Goal: Information Seeking & Learning: Find specific page/section

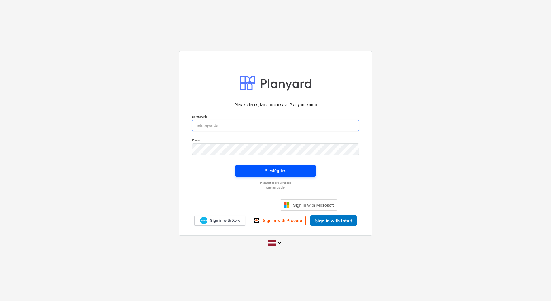
type input "[PERSON_NAME][EMAIL_ADDRESS][DOMAIN_NAME]"
click at [299, 173] on span "Pieslēgties" at bounding box center [275, 170] width 66 height 7
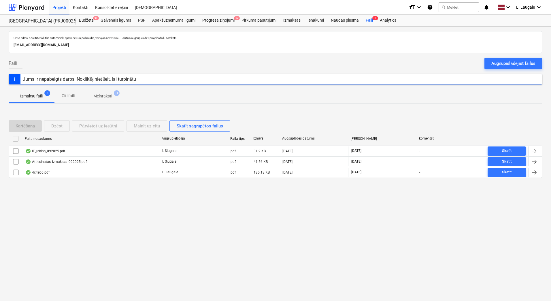
click at [109, 102] on button "Melnraksti 3" at bounding box center [103, 96] width 42 height 14
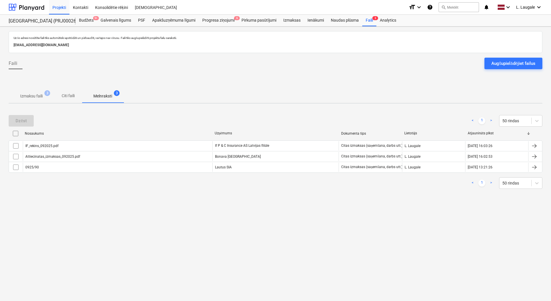
click at [39, 100] on span "Izmaksu faili 3" at bounding box center [32, 96] width 46 height 10
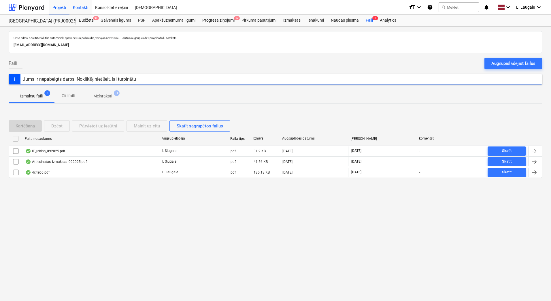
click at [84, 6] on div "Kontakti" at bounding box center [80, 7] width 22 height 15
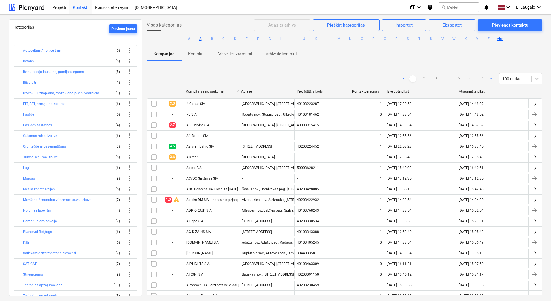
click at [198, 39] on button "A" at bounding box center [200, 38] width 7 height 7
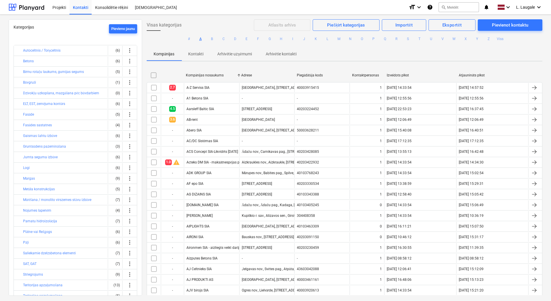
click at [327, 51] on div "Kompānijas Kontakti Arhivētie uzņēmumi Arhivētie kontakti" at bounding box center [345, 54] width 396 height 14
click at [428, 49] on div "Kompānijas Kontakti Arhivētie uzņēmumi Arhivētie kontakti" at bounding box center [345, 54] width 396 height 14
click at [338, 39] on button "M" at bounding box center [338, 38] width 7 height 7
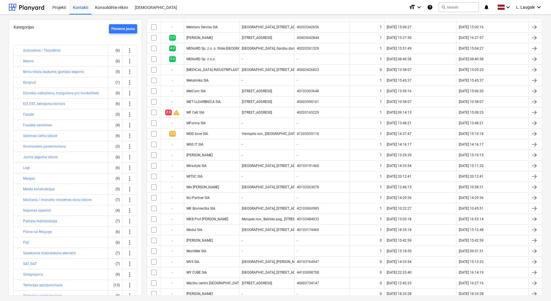
scroll to position [294, 0]
click at [54, 7] on div "Projekti" at bounding box center [59, 7] width 20 height 15
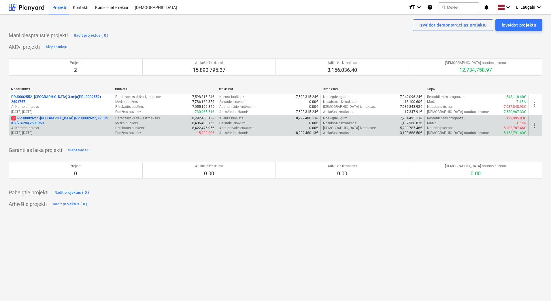
click at [91, 125] on p "9 PRJ0002627 - [GEOGRAPHIC_DATA] (PRJ0002627, K-1 un K-2(2.kārta) 2601960" at bounding box center [60, 121] width 99 height 10
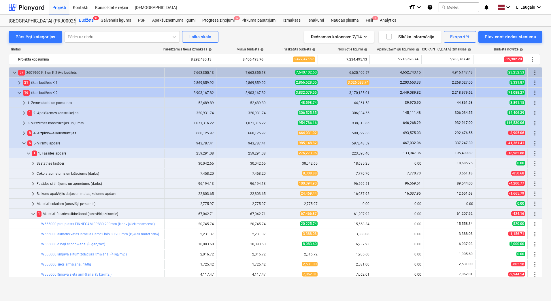
scroll to position [141, 0]
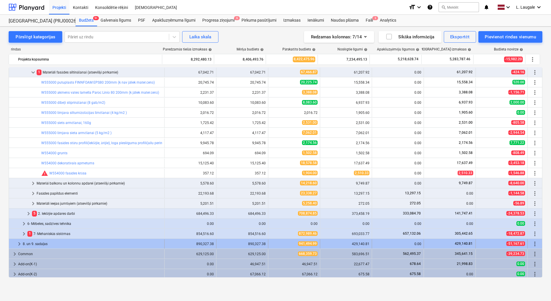
click at [42, 244] on div "8. un 9. sadaļas" at bounding box center [92, 243] width 139 height 9
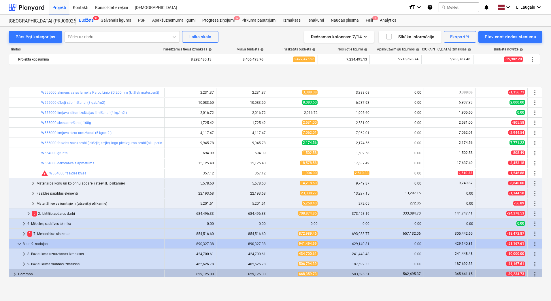
scroll to position [173, 0]
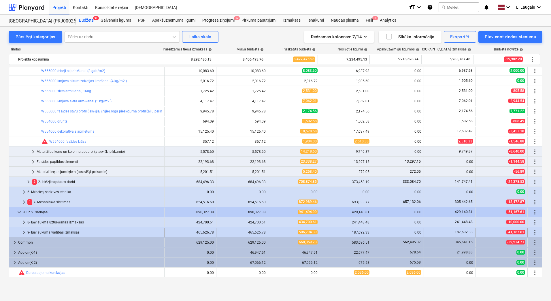
click at [53, 231] on div "9- Būvlaukuma vadības izmaksas" at bounding box center [94, 232] width 135 height 9
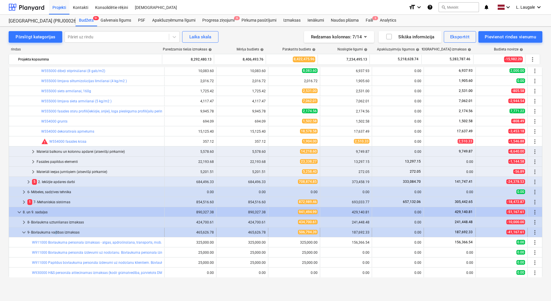
click at [54, 233] on div "9- Būvlaukuma vadības izmaksas" at bounding box center [94, 232] width 135 height 9
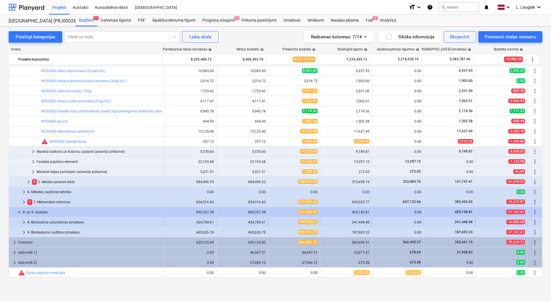
click at [55, 223] on div "8- Būvlaukma uzturēšanas izmaksas" at bounding box center [94, 222] width 135 height 9
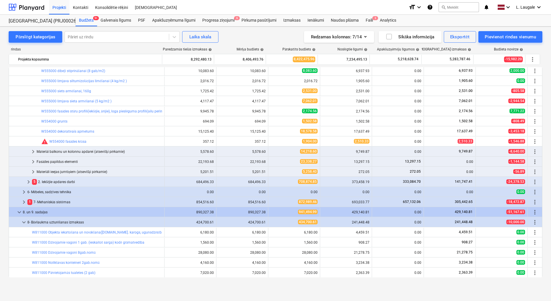
scroll to position [288, 0]
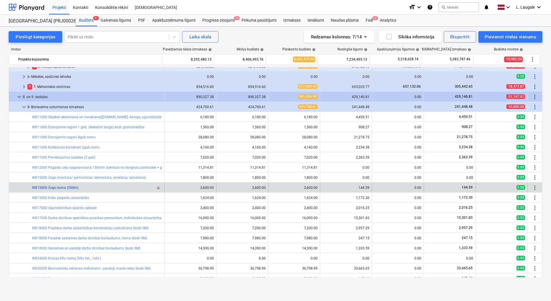
click at [66, 188] on link "W815000 Žogs noma (500m)" at bounding box center [55, 188] width 46 height 4
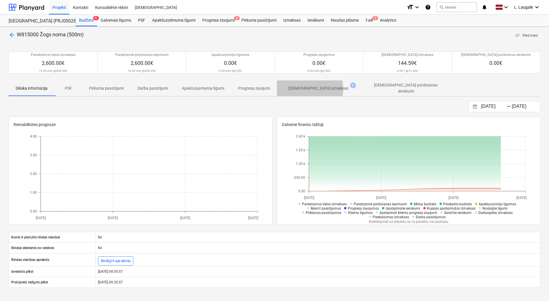
click at [310, 88] on p "[DEMOGRAPHIC_DATA] izmaksas" at bounding box center [318, 88] width 60 height 6
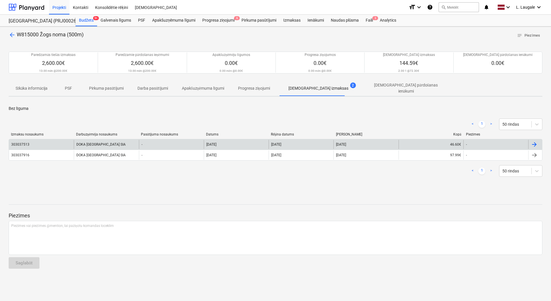
click at [69, 142] on div "303037513" at bounding box center [41, 144] width 65 height 9
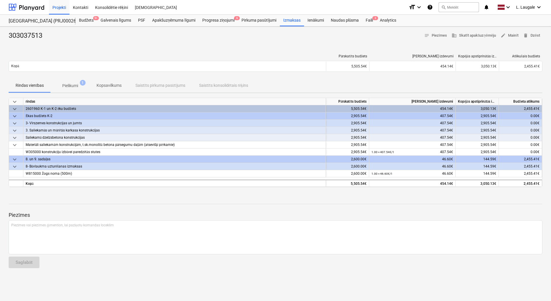
click at [75, 86] on p "Pielikumi" at bounding box center [70, 86] width 16 height 6
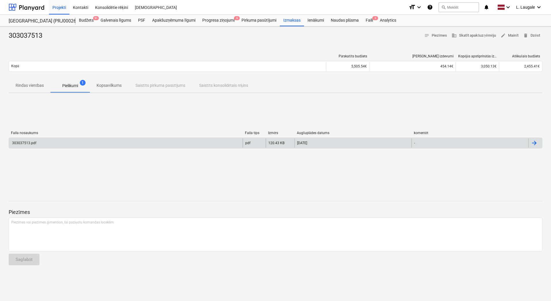
click at [81, 144] on div "303037513.pdf" at bounding box center [126, 142] width 234 height 9
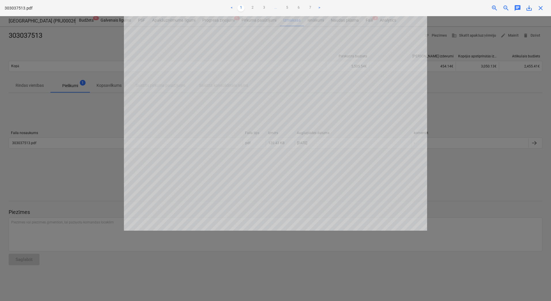
click at [291, 7] on ul "< 1 2 3 ... 5 6 7 >" at bounding box center [275, 8] width 181 height 7
click at [290, 7] on link "5" at bounding box center [287, 8] width 7 height 7
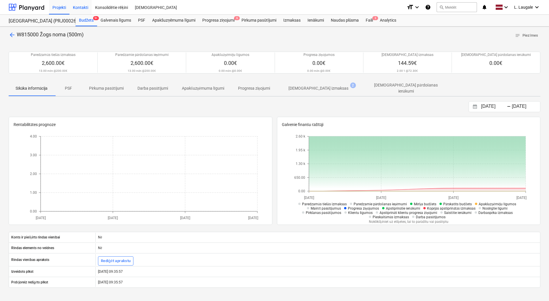
click at [80, 9] on div "Kontakti" at bounding box center [80, 7] width 22 height 15
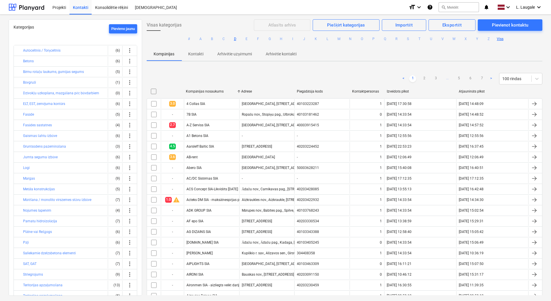
click at [235, 37] on button "D" at bounding box center [235, 38] width 7 height 7
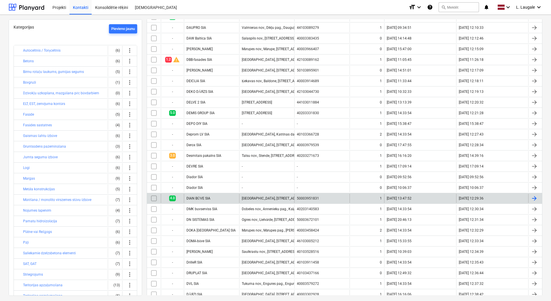
scroll to position [183, 0]
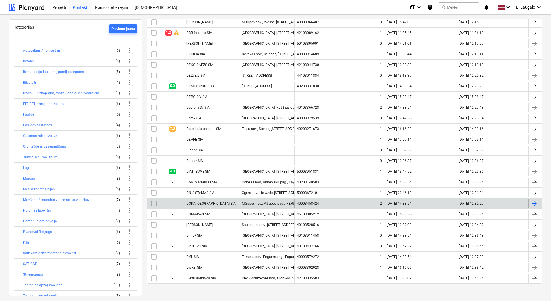
click at [231, 202] on div "DOKA [GEOGRAPHIC_DATA] SIA" at bounding box center [211, 203] width 55 height 9
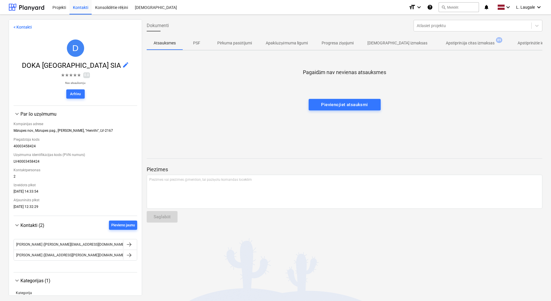
click at [457, 43] on p "Apstiprināja citas izmaksas" at bounding box center [470, 43] width 48 height 6
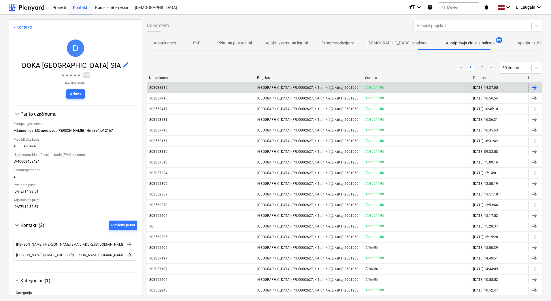
click at [220, 87] on div "303038135" at bounding box center [201, 87] width 108 height 9
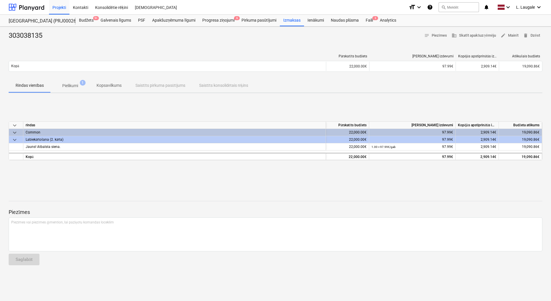
click at [72, 86] on p "Pielikumi" at bounding box center [70, 86] width 16 height 6
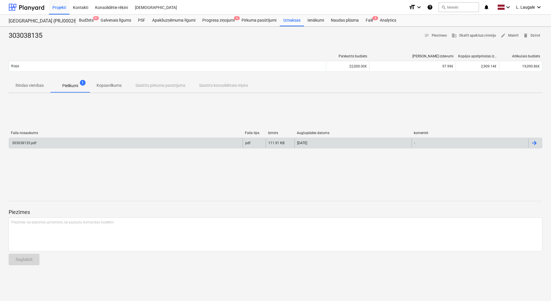
click at [91, 143] on div "303038135.pdf" at bounding box center [126, 142] width 234 height 9
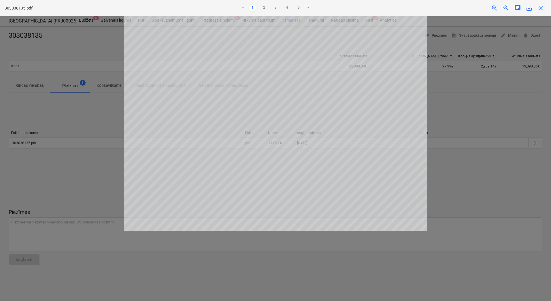
click at [266, 12] on div "< 1 2 3 4 5 >" at bounding box center [275, 8] width 181 height 16
click at [264, 8] on link "2" at bounding box center [264, 8] width 7 height 7
click at [278, 7] on link "3" at bounding box center [275, 8] width 7 height 7
click at [287, 6] on link "4" at bounding box center [287, 8] width 7 height 7
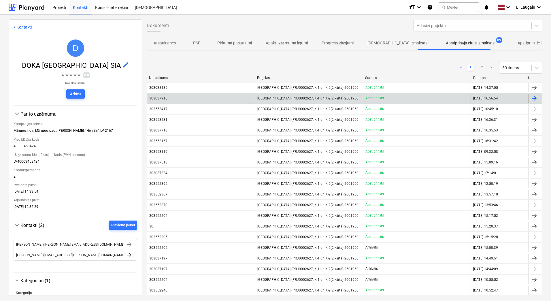
click at [178, 101] on div "303037916" at bounding box center [201, 98] width 108 height 9
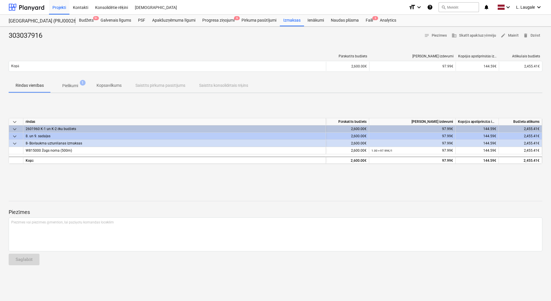
click at [66, 87] on p "Pielikumi" at bounding box center [70, 86] width 16 height 6
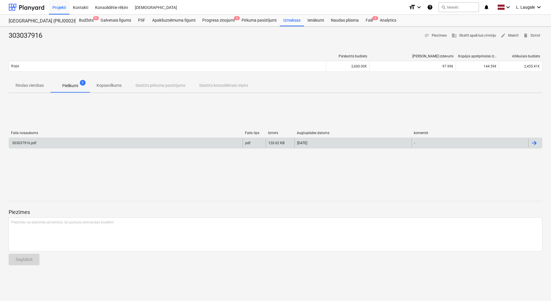
click at [123, 144] on div "303037916.pdf" at bounding box center [126, 142] width 234 height 9
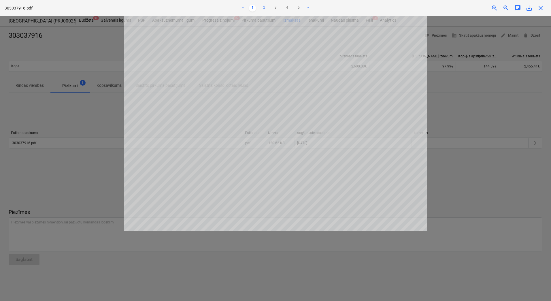
click at [265, 8] on link "2" at bounding box center [264, 8] width 7 height 7
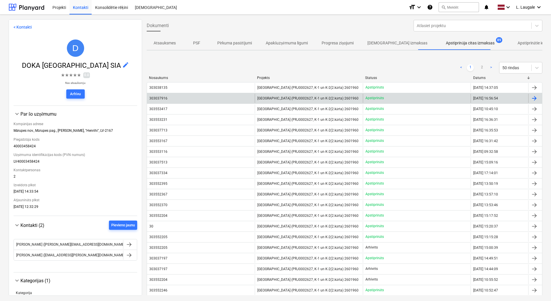
click at [207, 99] on div "303037916" at bounding box center [201, 98] width 108 height 9
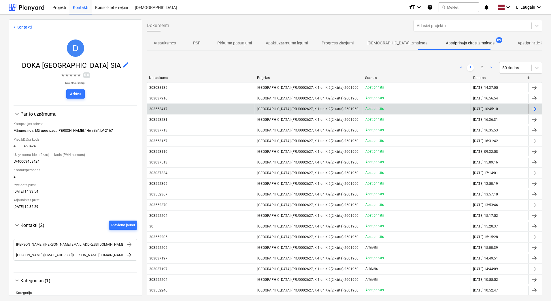
click at [177, 110] on div "303553417" at bounding box center [201, 108] width 108 height 9
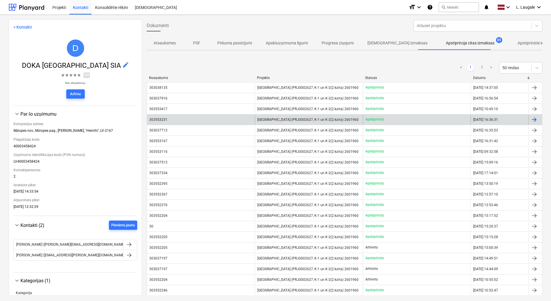
click at [195, 119] on div "303553231" at bounding box center [201, 119] width 108 height 9
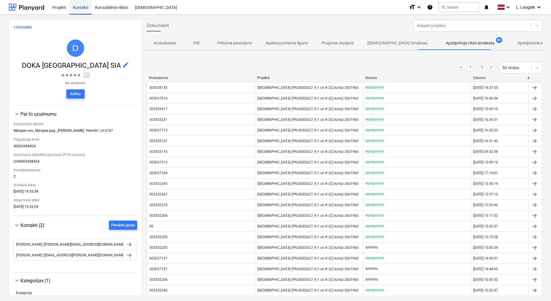
click at [79, 11] on div "Kontakti" at bounding box center [80, 7] width 22 height 15
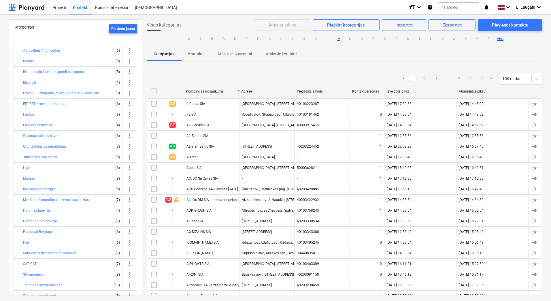
click at [339, 39] on button "M" at bounding box center [338, 38] width 7 height 7
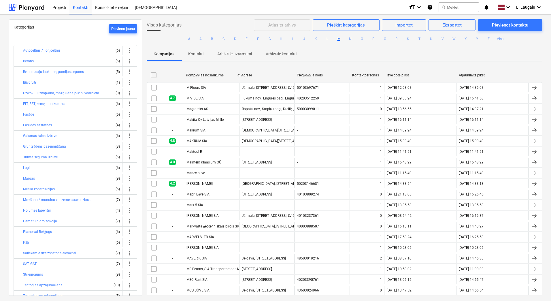
click at [337, 39] on button "M" at bounding box center [338, 38] width 7 height 7
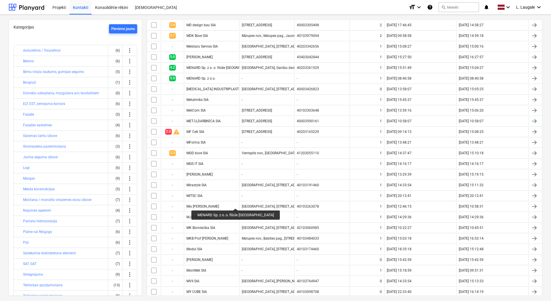
scroll to position [332, 0]
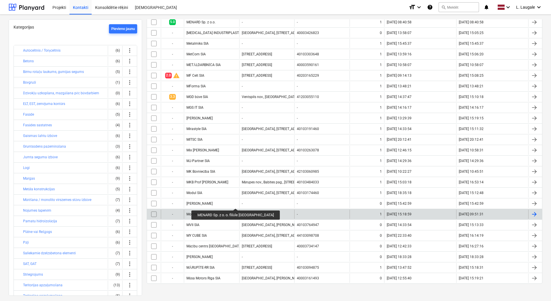
click at [227, 212] on div "MontMet SIA" at bounding box center [211, 214] width 55 height 9
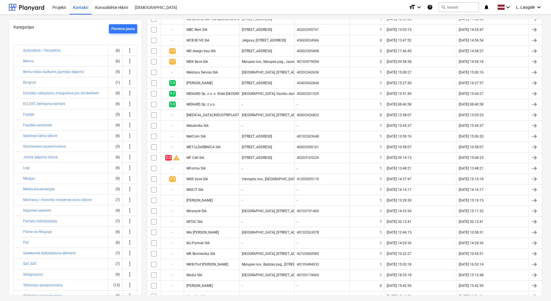
scroll to position [332, 0]
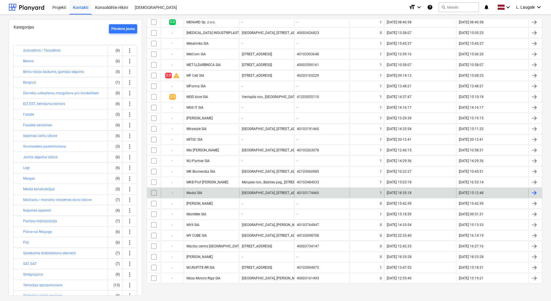
click at [228, 194] on div "Modul SIA" at bounding box center [211, 192] width 55 height 9
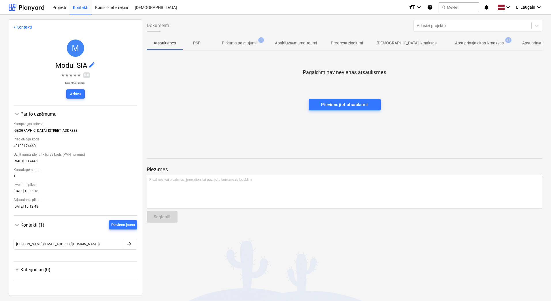
click at [250, 47] on span "Pirkuma pasūtījumi 1" at bounding box center [239, 43] width 58 height 10
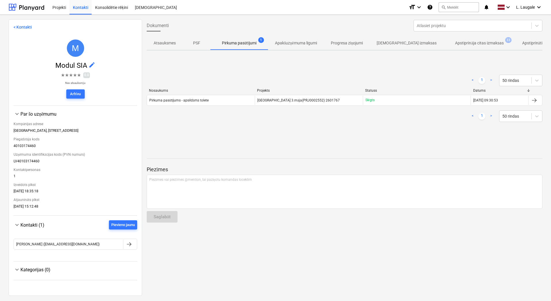
click at [455, 44] on p "Apstiprināja citas izmaksas" at bounding box center [479, 43] width 48 height 6
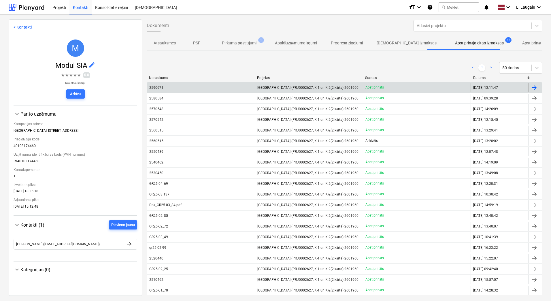
click at [239, 88] on div "2590671" at bounding box center [201, 87] width 108 height 9
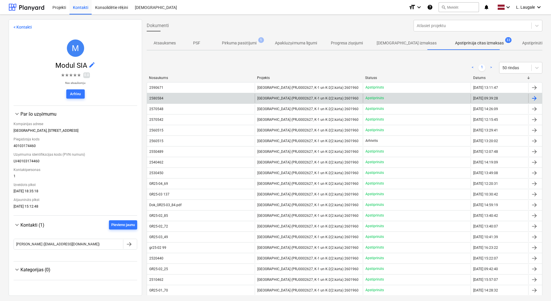
click at [197, 101] on div "2580584" at bounding box center [201, 98] width 108 height 9
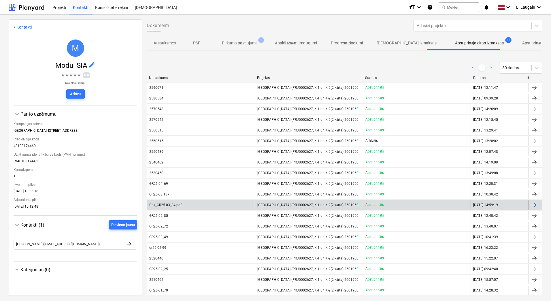
click at [210, 206] on div "Dok_GR25-03_84.pdf" at bounding box center [201, 204] width 108 height 9
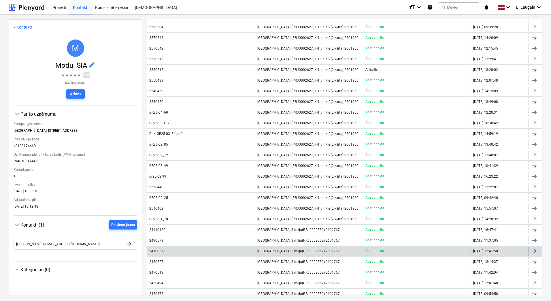
scroll to position [77, 0]
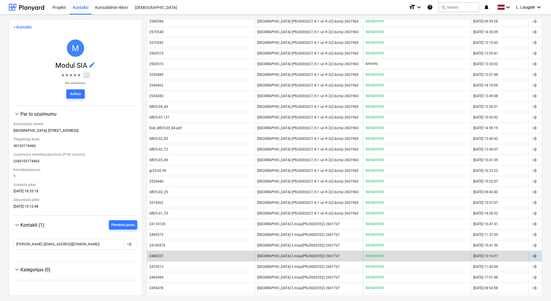
click at [224, 252] on div "2480527" at bounding box center [201, 255] width 108 height 9
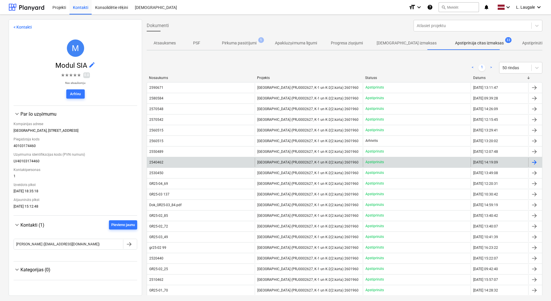
click at [223, 163] on div "2540462" at bounding box center [201, 162] width 108 height 9
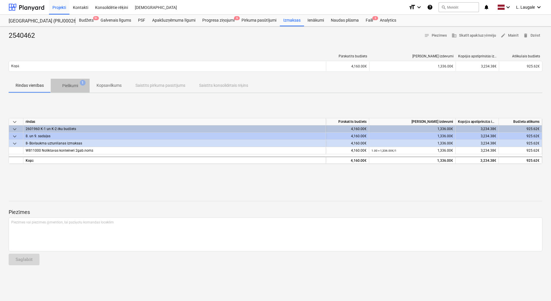
click at [74, 83] on p "Pielikumi" at bounding box center [70, 86] width 16 height 6
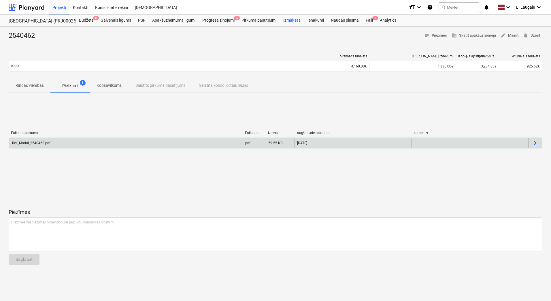
click at [156, 147] on div "Rek_Modul_2540462.pdf" at bounding box center [126, 142] width 234 height 9
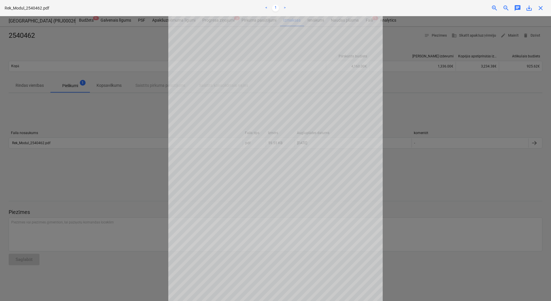
scroll to position [20, 0]
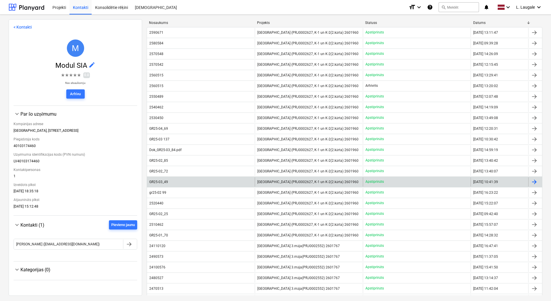
scroll to position [58, 0]
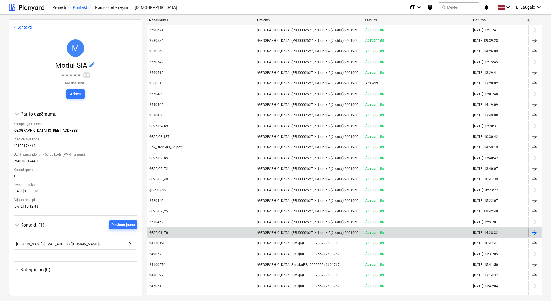
click at [216, 230] on div "GR25-01_70" at bounding box center [201, 232] width 108 height 9
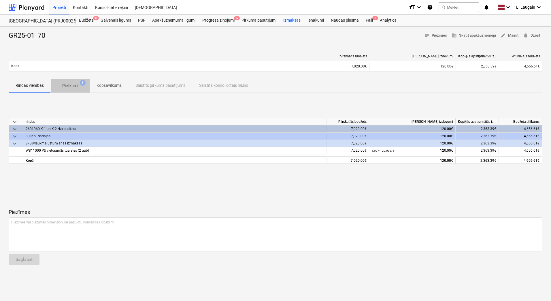
click at [69, 86] on p "Pielikumi" at bounding box center [70, 86] width 16 height 6
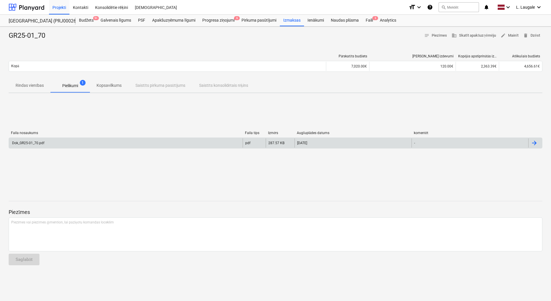
click at [84, 146] on div "Dok_GR25-01_70.pdf" at bounding box center [126, 142] width 234 height 9
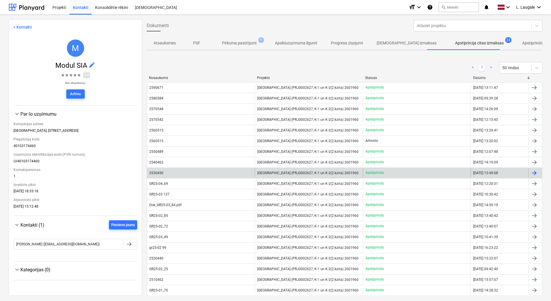
scroll to position [96, 0]
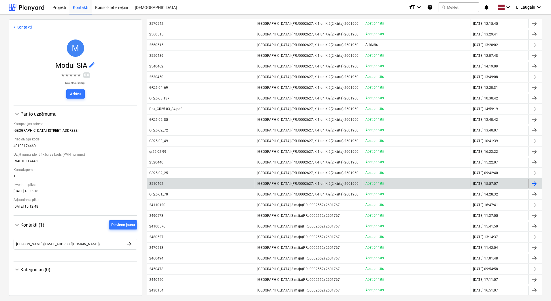
click at [222, 181] on div "2510462" at bounding box center [201, 183] width 108 height 9
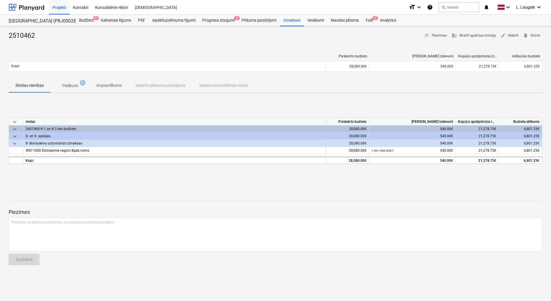
click at [76, 90] on span "Pielikumi 1" at bounding box center [70, 85] width 39 height 10
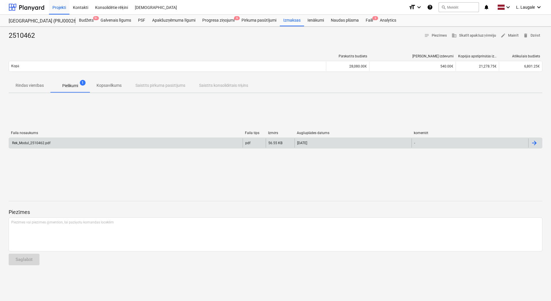
click at [92, 146] on div "Rek_Modul_2510462.pdf" at bounding box center [126, 142] width 234 height 9
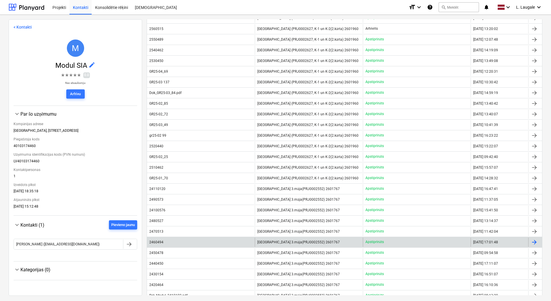
scroll to position [115, 0]
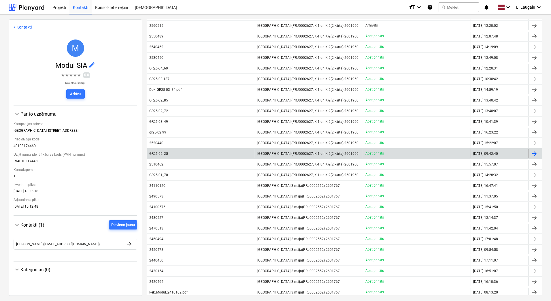
click at [203, 152] on div "GR25-02_25" at bounding box center [201, 153] width 108 height 9
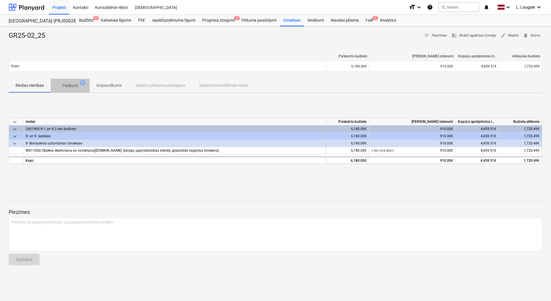
click at [70, 86] on p "Pielikumi" at bounding box center [70, 86] width 16 height 6
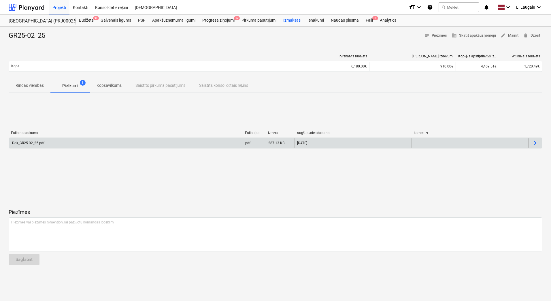
click at [113, 140] on div "Dok_GR25-02_25.pdf" at bounding box center [126, 142] width 234 height 9
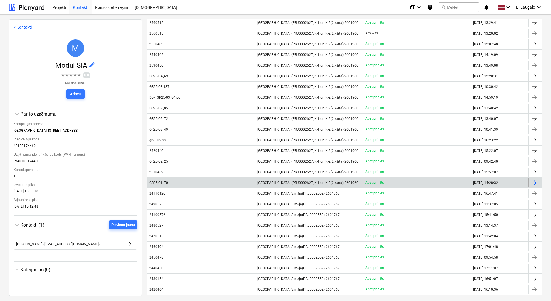
scroll to position [115, 0]
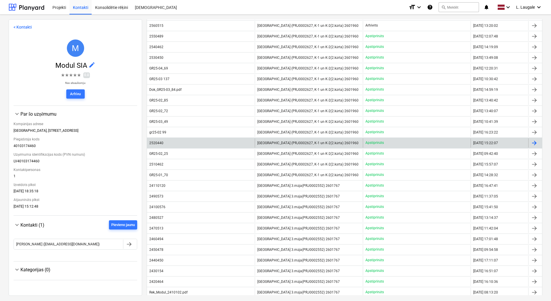
click at [189, 142] on div "2520440" at bounding box center [201, 142] width 108 height 9
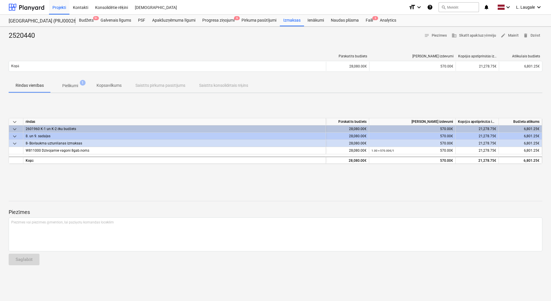
click at [73, 86] on p "Pielikumi" at bounding box center [70, 86] width 16 height 6
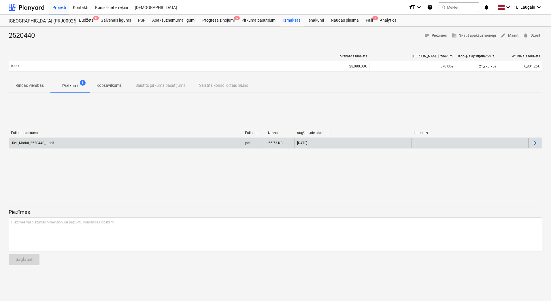
click at [89, 141] on div "Rek_Modul_2520440_1.pdf" at bounding box center [126, 142] width 234 height 9
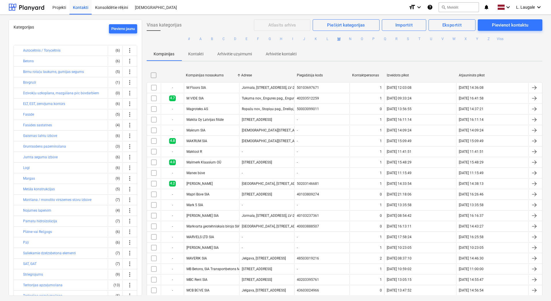
click at [230, 39] on ul "# A B C D E F G H I J K L M N O P Q R S T U V W X Y Z Viss" at bounding box center [345, 39] width 396 height 16
click at [233, 39] on button "D" at bounding box center [235, 38] width 7 height 7
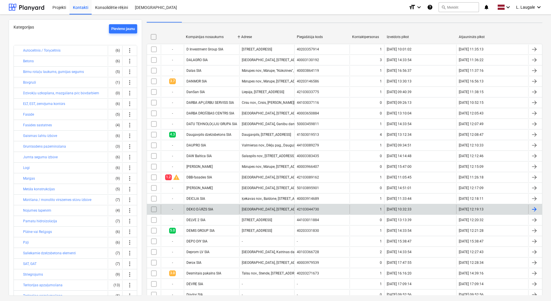
scroll to position [135, 0]
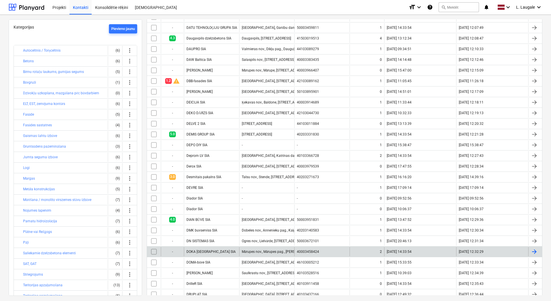
click at [235, 251] on div "DOKA [GEOGRAPHIC_DATA] SIA" at bounding box center [211, 251] width 55 height 9
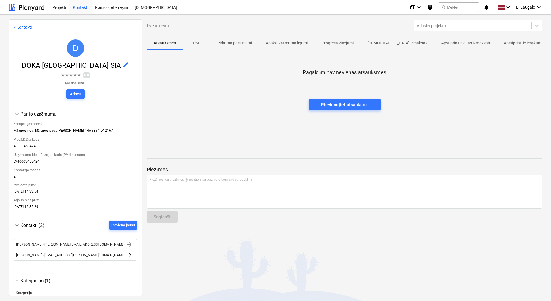
click at [442, 40] on p "Apstiprināja citas izmaksas" at bounding box center [465, 43] width 48 height 6
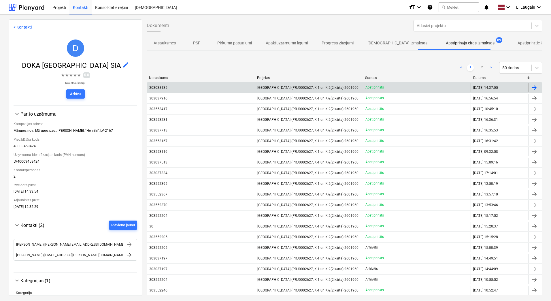
click at [225, 88] on div "303038135" at bounding box center [201, 87] width 108 height 9
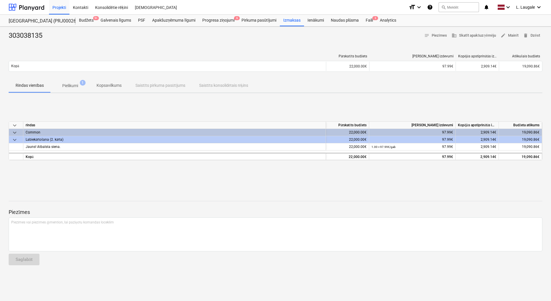
click at [71, 85] on p "Pielikumi" at bounding box center [70, 86] width 16 height 6
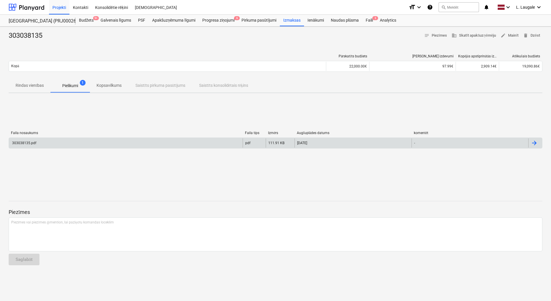
click at [75, 143] on div "303038135.pdf" at bounding box center [126, 142] width 234 height 9
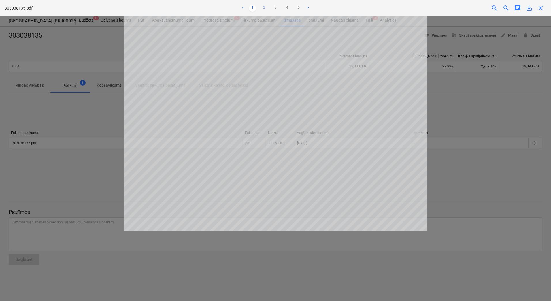
click at [263, 8] on link "2" at bounding box center [264, 8] width 7 height 7
drag, startPoint x: 492, startPoint y: 86, endPoint x: 526, endPoint y: 18, distance: 76.6
click at [492, 86] on div at bounding box center [275, 158] width 551 height 285
click at [540, 6] on span "close" at bounding box center [540, 8] width 7 height 7
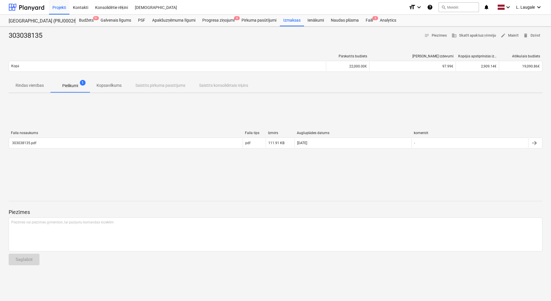
click at [25, 85] on p "Rindas vienības" at bounding box center [30, 85] width 28 height 6
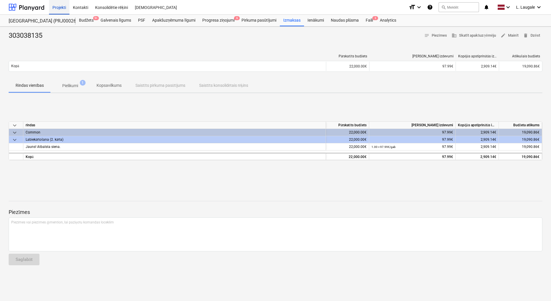
click at [57, 8] on div "Projekti" at bounding box center [59, 7] width 20 height 15
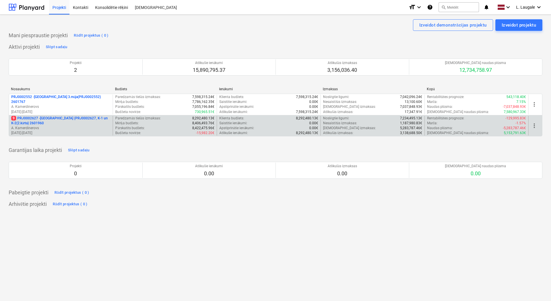
click at [61, 129] on p "A. Kamerdinerovs" at bounding box center [60, 128] width 99 height 5
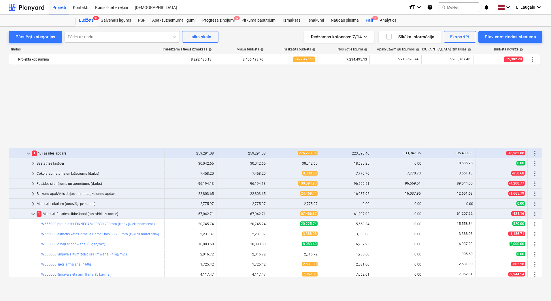
click at [375, 19] on span "3" at bounding box center [375, 18] width 6 height 4
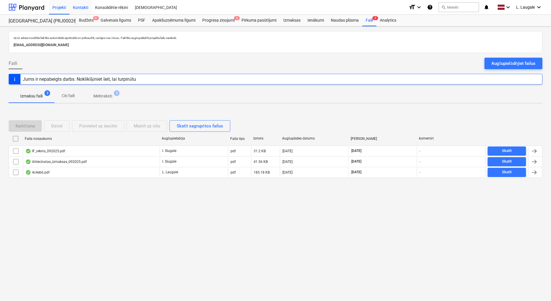
click at [84, 9] on div "Kontakti" at bounding box center [80, 7] width 22 height 15
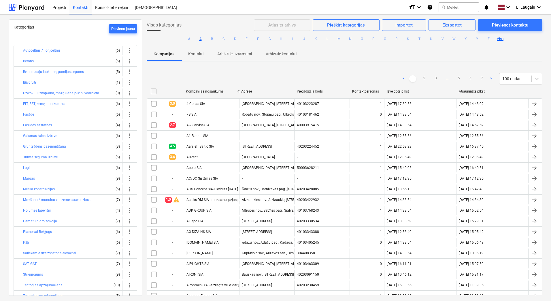
click at [199, 38] on button "A" at bounding box center [200, 38] width 7 height 7
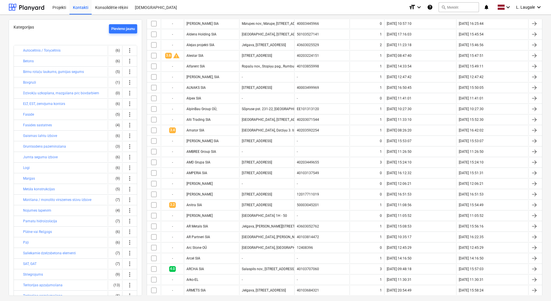
scroll to position [327, 0]
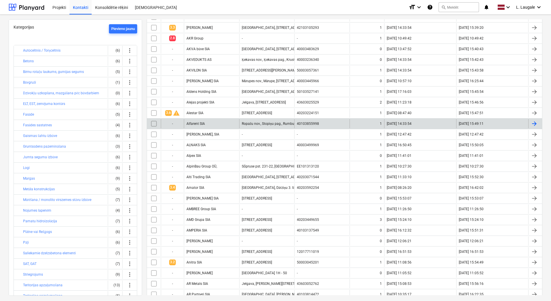
click at [211, 121] on div "Alfarent SIA" at bounding box center [211, 123] width 55 height 9
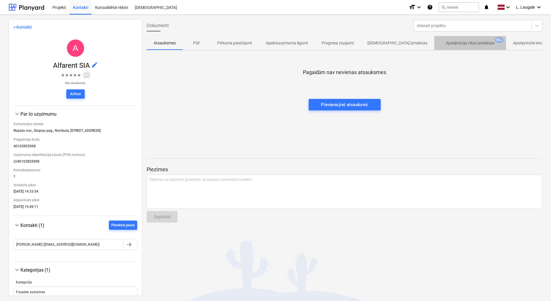
click at [448, 41] on p "Apstiprināja citas izmaksas" at bounding box center [470, 43] width 48 height 6
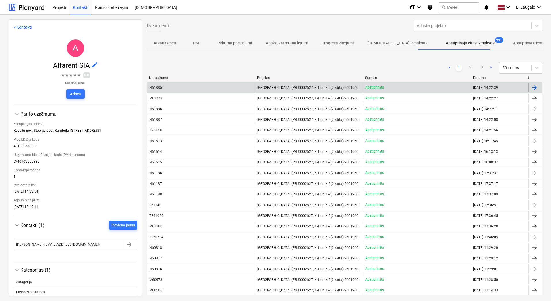
click at [202, 88] on div "N61885" at bounding box center [201, 87] width 108 height 9
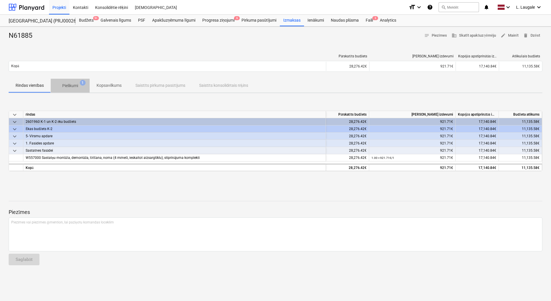
click at [75, 84] on p "Pielikumi" at bounding box center [70, 86] width 16 height 6
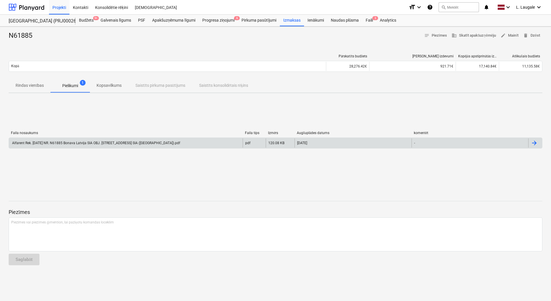
click at [148, 144] on div "Alfarent Rek. [DATE] NR. N61885 Bonava Latvija SIA OBJ. [STREET_ADDRESS] SIA ([…" at bounding box center [95, 143] width 169 height 4
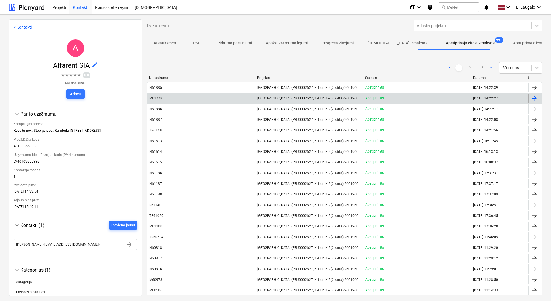
click at [195, 99] on div "M61778" at bounding box center [201, 98] width 108 height 9
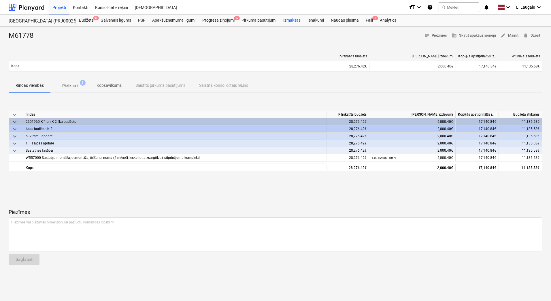
click at [73, 85] on p "Pielikumi" at bounding box center [70, 86] width 16 height 6
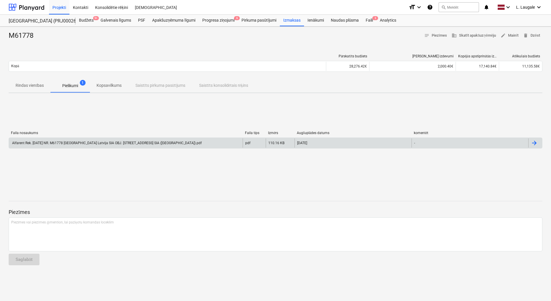
click at [101, 141] on div "Alfarent Rek. [DATE] NR. M61778 [GEOGRAPHIC_DATA] Latvija SIA OBJ. [STREET_ADDR…" at bounding box center [106, 143] width 190 height 4
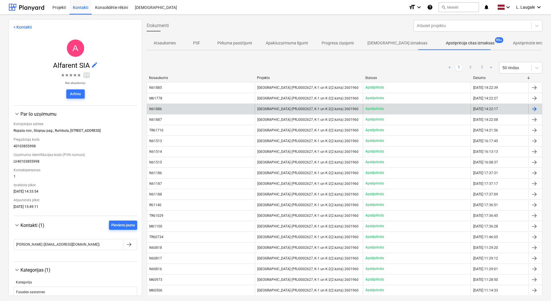
click at [161, 110] on div "N61886" at bounding box center [155, 109] width 13 height 4
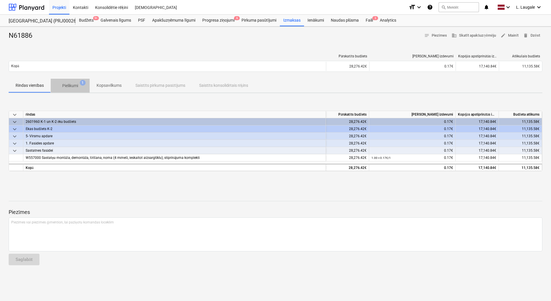
click at [76, 88] on p "Pielikumi" at bounding box center [70, 86] width 16 height 6
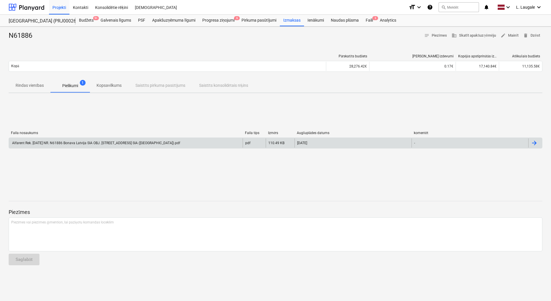
click at [153, 146] on div "Alfarent Rek. [DATE] NR. N61886 Bonava Latvija SIA OBJ. [STREET_ADDRESS] SIA ([…" at bounding box center [126, 142] width 234 height 9
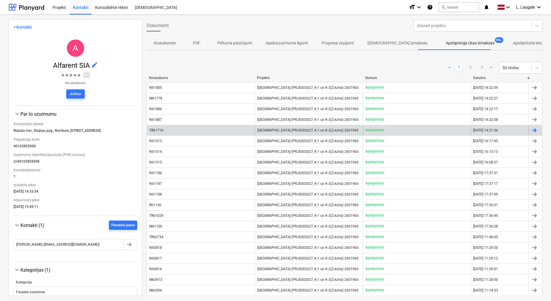
click at [184, 129] on div "TR61710" at bounding box center [201, 130] width 108 height 9
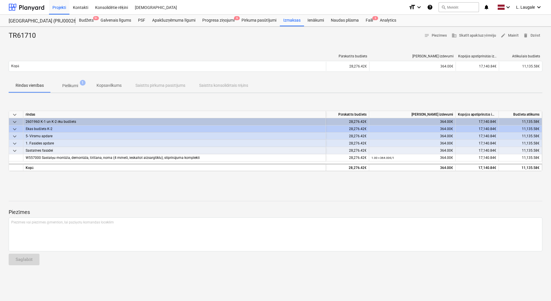
click at [63, 87] on p "Pielikumi" at bounding box center [70, 86] width 16 height 6
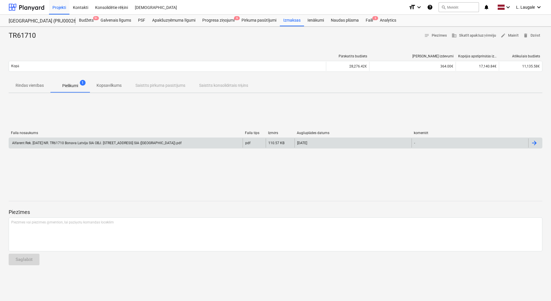
click at [110, 143] on div "Alfarent Rek. [DATE] NR. TR61710 Bonava Latvija SIA OBJ. [STREET_ADDRESS] SIA (…" at bounding box center [96, 143] width 170 height 4
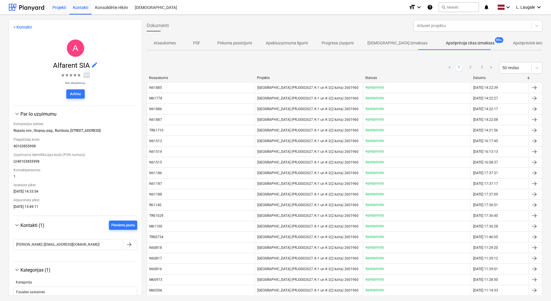
drag, startPoint x: 64, startPoint y: 9, endPoint x: 62, endPoint y: 11, distance: 3.1
click at [64, 9] on div "Projekti" at bounding box center [59, 7] width 20 height 15
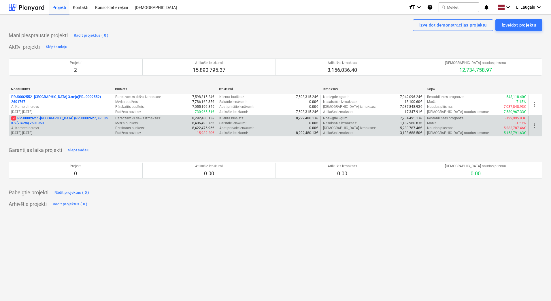
click at [97, 126] on p "A. Kamerdinerovs" at bounding box center [60, 128] width 99 height 5
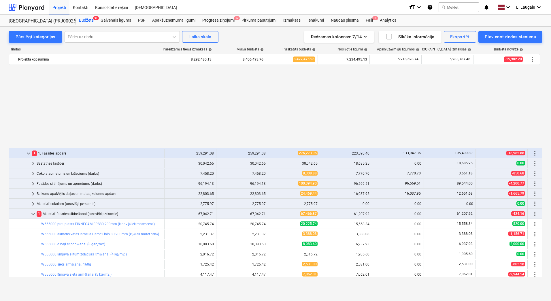
scroll to position [288, 0]
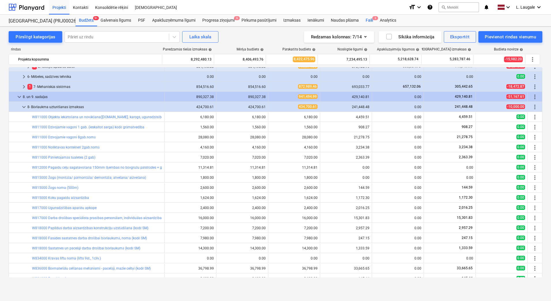
click at [363, 21] on div "Faili 3" at bounding box center [369, 21] width 14 height 12
